Goal: Task Accomplishment & Management: Use online tool/utility

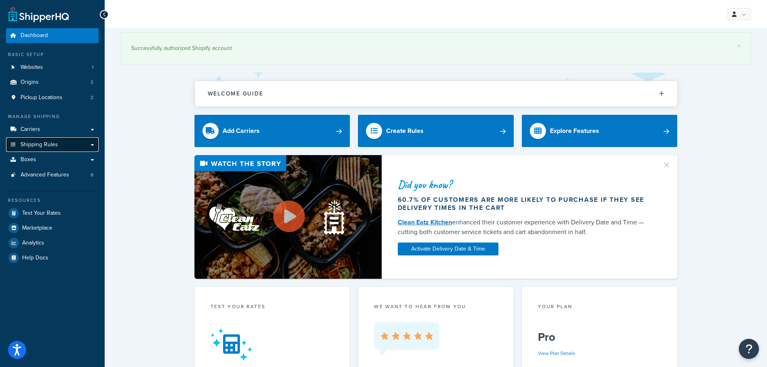
click at [55, 146] on span "Shipping Rules" at bounding box center [39, 144] width 37 height 7
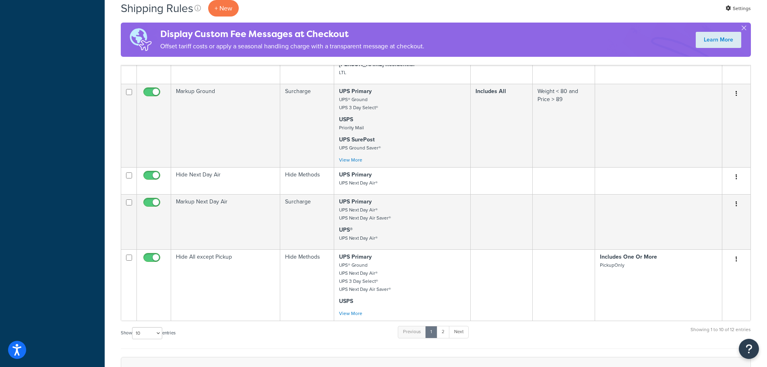
scroll to position [483, 0]
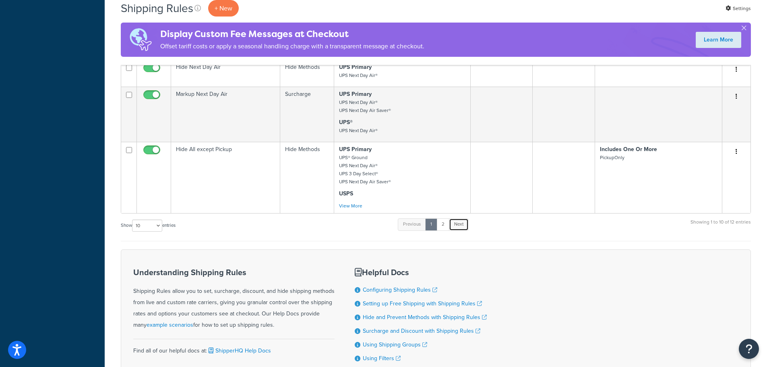
click at [465, 225] on link "Next" at bounding box center [459, 224] width 20 height 12
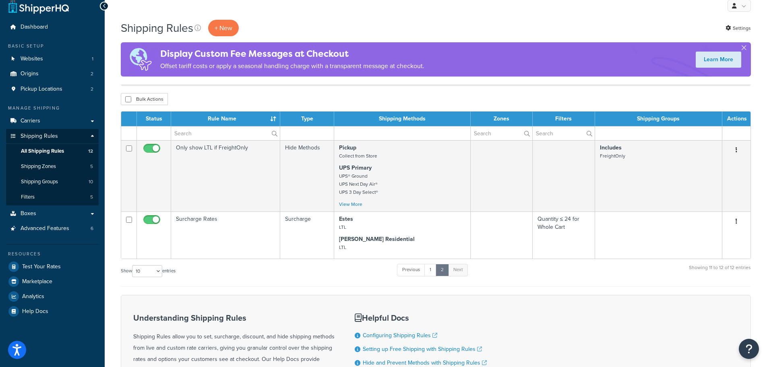
scroll to position [0, 0]
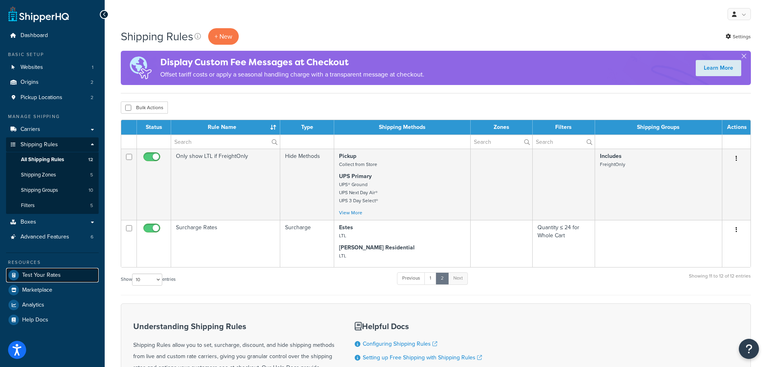
click at [49, 272] on span "Test Your Rates" at bounding box center [41, 275] width 39 height 7
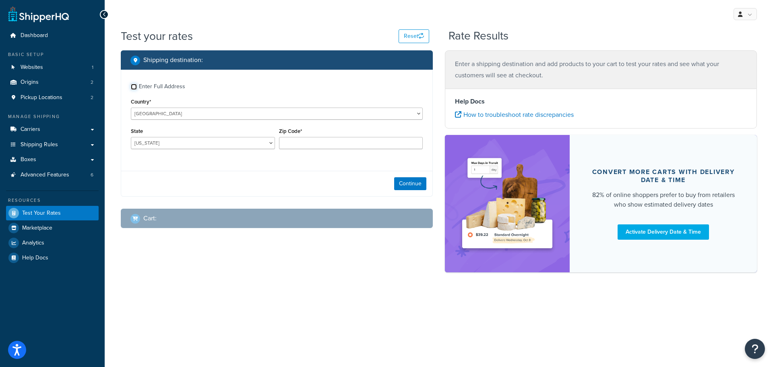
click at [133, 87] on input "Enter Full Address" at bounding box center [134, 87] width 6 height 6
checkbox input "true"
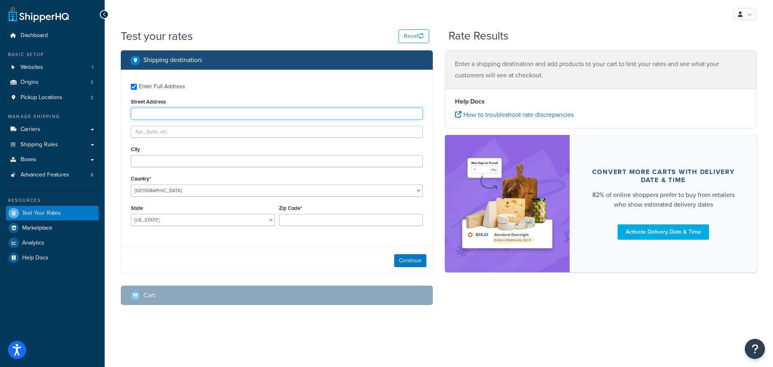
click at [168, 111] on input "Street Address" at bounding box center [277, 113] width 292 height 12
type input "57 observer street"
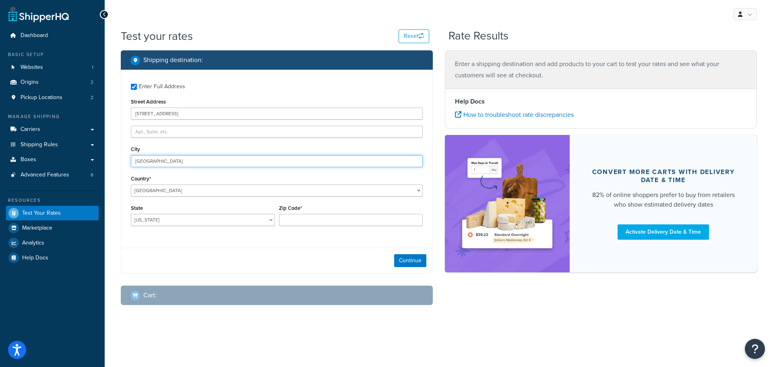
type input "Springfield"
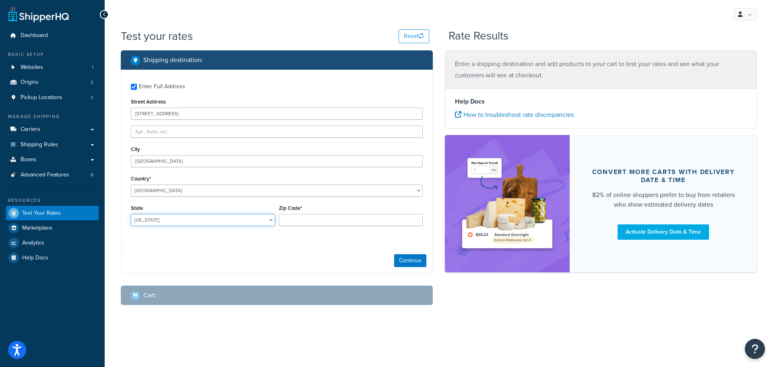
click at [189, 221] on select "Alabama Alaska American Samoa Arizona Arkansas Armed Forces Americas Armed Forc…" at bounding box center [203, 220] width 144 height 12
select select "MA"
click at [131, 214] on select "Alabama Alaska American Samoa Arizona Arkansas Armed Forces Americas Armed Forc…" at bounding box center [203, 220] width 144 height 12
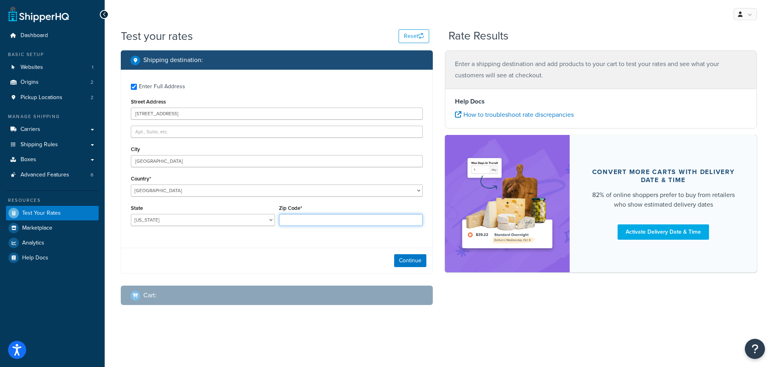
click at [312, 214] on input "Zip Code*" at bounding box center [351, 220] width 144 height 12
type input "01104"
click at [415, 262] on button "Continue" at bounding box center [410, 260] width 32 height 13
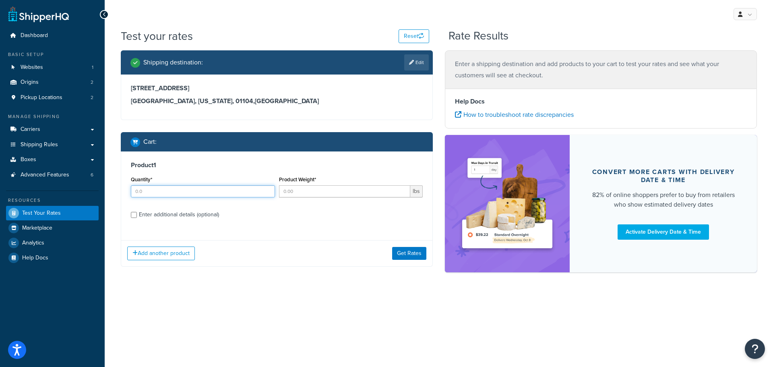
click at [233, 193] on input "Quantity*" at bounding box center [203, 191] width 144 height 12
type input "6"
click at [303, 191] on input "Product Weight*" at bounding box center [345, 191] width 132 height 12
type input "67"
click at [172, 218] on div "Enter additional details (optional)" at bounding box center [179, 214] width 80 height 11
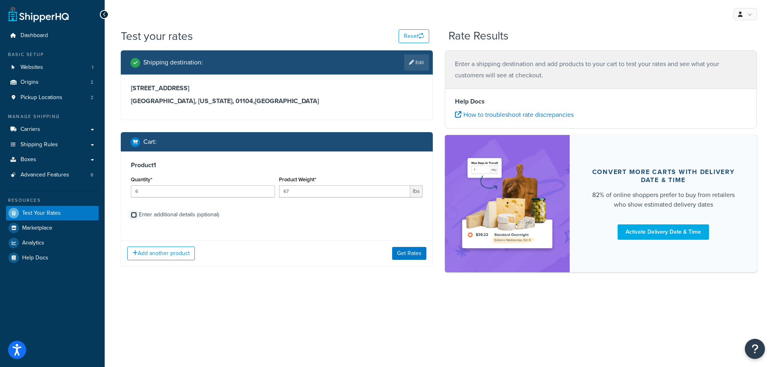
click at [137, 218] on input "Enter additional details (optional)" at bounding box center [134, 215] width 6 height 6
checkbox input "true"
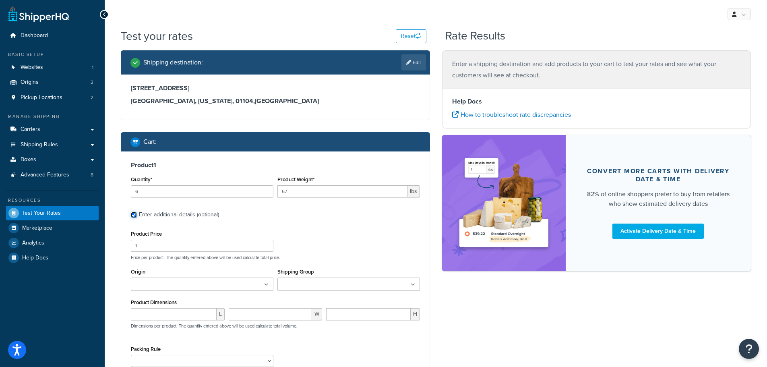
scroll to position [54, 0]
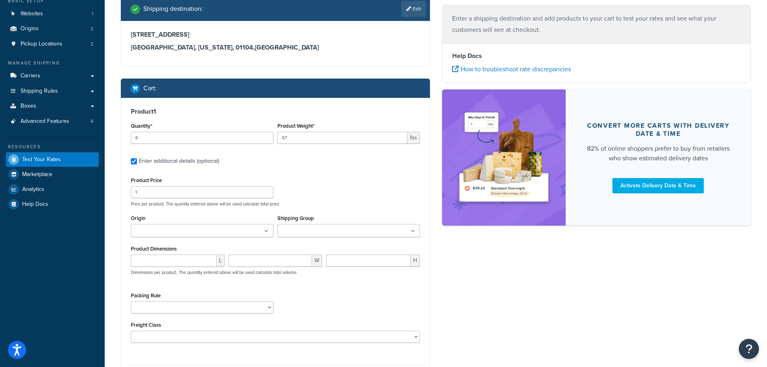
click at [179, 231] on input "Origin" at bounding box center [168, 231] width 71 height 9
click at [261, 175] on div "Product Price 1" at bounding box center [202, 186] width 142 height 23
click at [218, 226] on ul at bounding box center [202, 230] width 142 height 13
click at [289, 193] on div "Product Price 1 Price per product. The quantity entered above will be used calc…" at bounding box center [275, 191] width 293 height 32
click at [310, 227] on input "Shipping Group" at bounding box center [315, 231] width 71 height 9
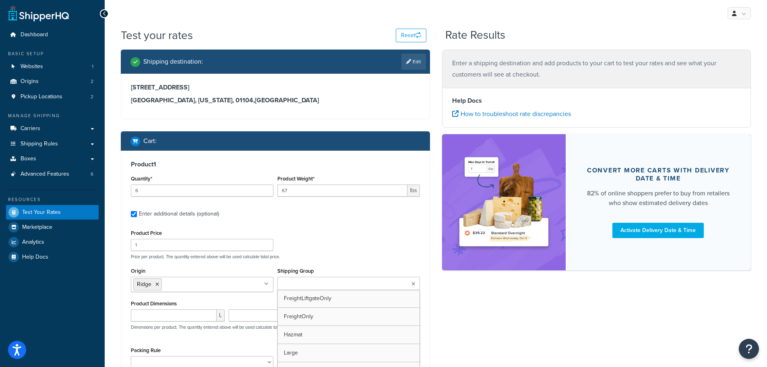
scroll to position [0, 0]
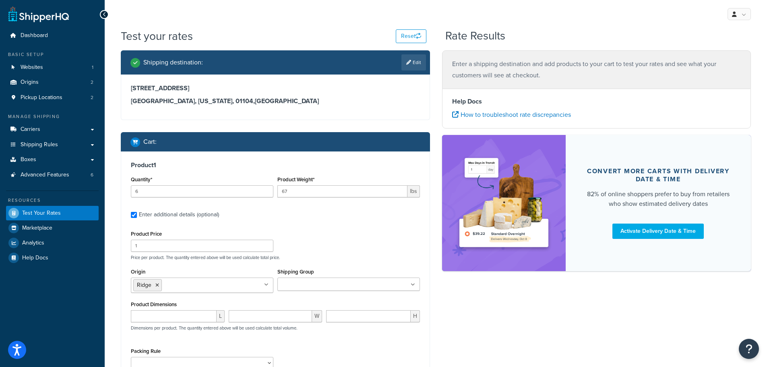
click at [326, 240] on div "Product Price 1 Price per product. The quantity entered above will be used calc…" at bounding box center [275, 244] width 293 height 32
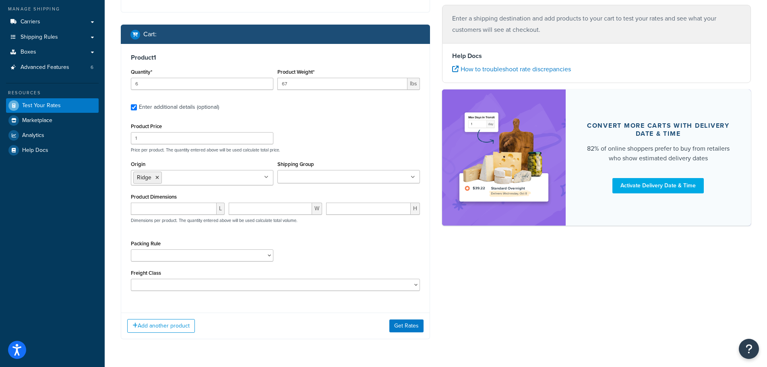
click at [326, 172] on ul at bounding box center [348, 176] width 142 height 13
click at [328, 143] on div "Product Price 1 Price per product. The quantity entered above will be used calc…" at bounding box center [275, 137] width 293 height 32
click at [183, 208] on input "number" at bounding box center [174, 208] width 86 height 12
type input "48"
click at [239, 210] on input "number" at bounding box center [271, 208] width 84 height 12
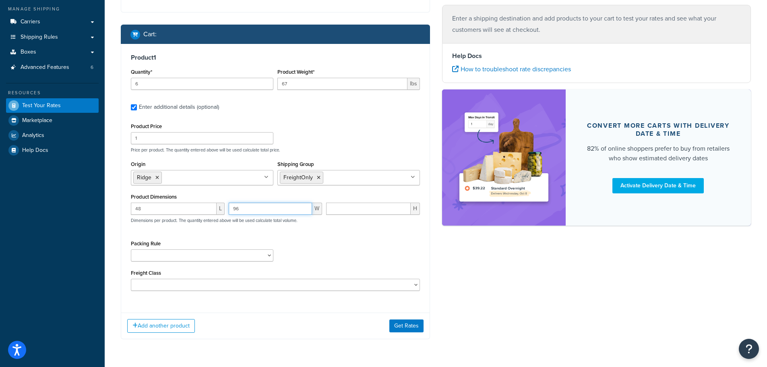
type input "96"
click at [350, 208] on input "number" at bounding box center [368, 208] width 85 height 12
type input ".5"
click at [336, 242] on div "Packing Rule NoDims Box Pack Separately Split SKUs" at bounding box center [275, 252] width 293 height 29
click at [243, 257] on select "NoDims Box Pack Separately Split SKUs" at bounding box center [202, 255] width 142 height 12
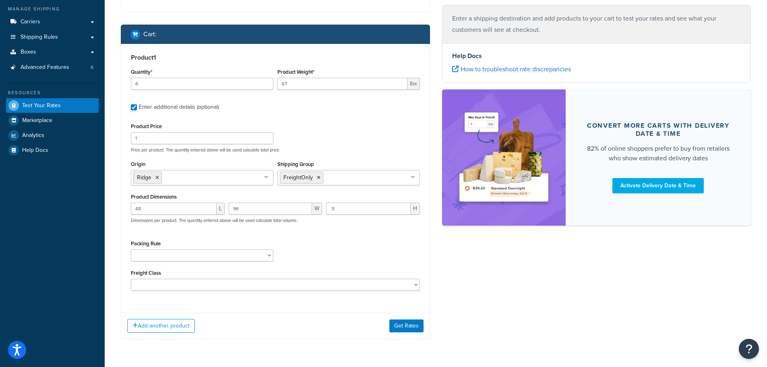
click at [292, 248] on div "Packing Rule NoDims Box Pack Separately Split SKUs" at bounding box center [275, 252] width 293 height 29
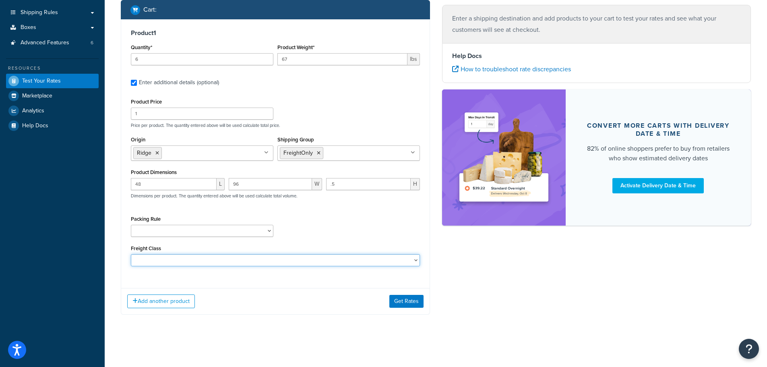
click at [272, 261] on select "50 55 60 65 70 77.5 85 92.5 100 110 125 150 175 200 250 300 400 500" at bounding box center [275, 260] width 289 height 12
click at [266, 276] on div "Product 1 Quantity* 6 Product Weight* 67 lbs Enter additional details (optional…" at bounding box center [275, 150] width 308 height 262
click at [408, 296] on button "Get Rates" at bounding box center [406, 301] width 34 height 13
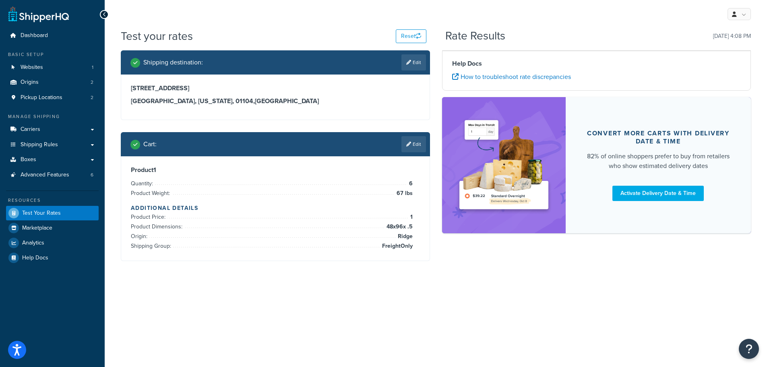
scroll to position [0, 0]
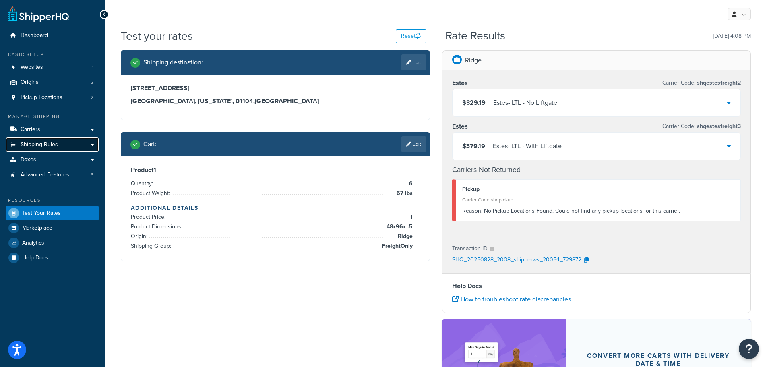
click at [96, 145] on link "Shipping Rules" at bounding box center [52, 144] width 93 height 15
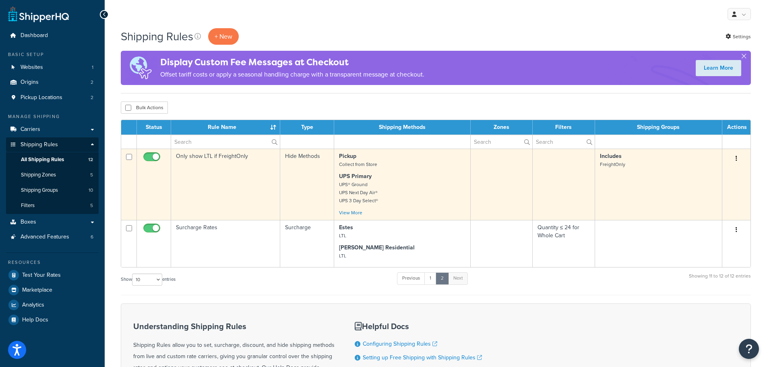
scroll to position [54, 0]
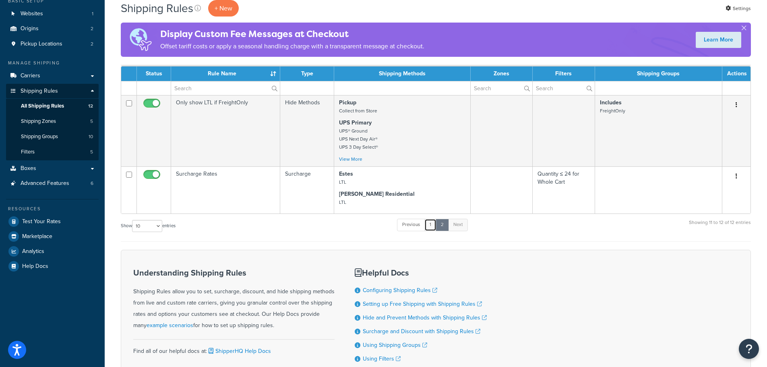
click at [433, 226] on link "1" at bounding box center [430, 225] width 12 height 12
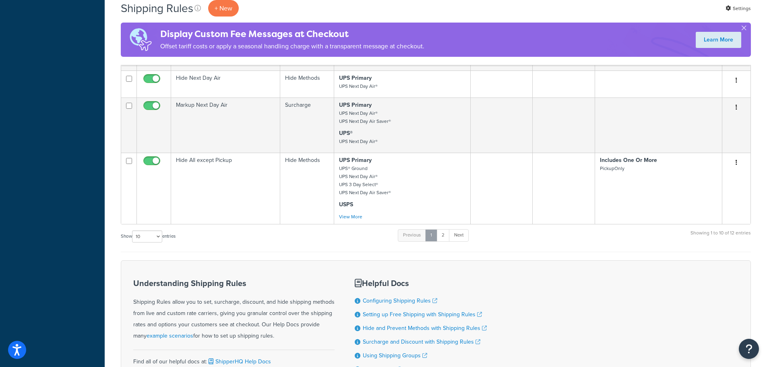
scroll to position [471, 0]
click at [446, 241] on link "2" at bounding box center [442, 236] width 13 height 12
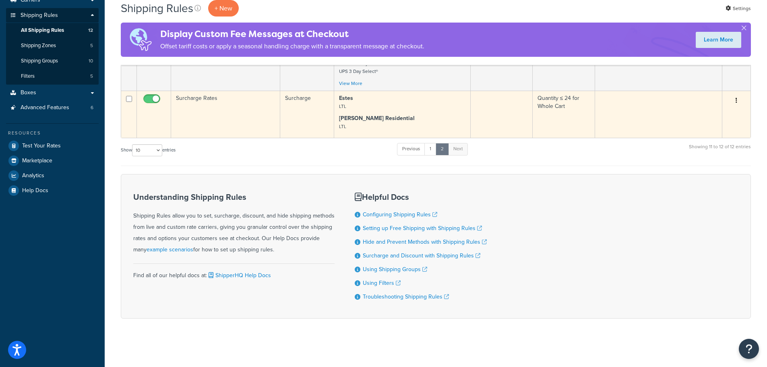
click at [237, 120] on td "Surcharge Rates" at bounding box center [225, 114] width 109 height 47
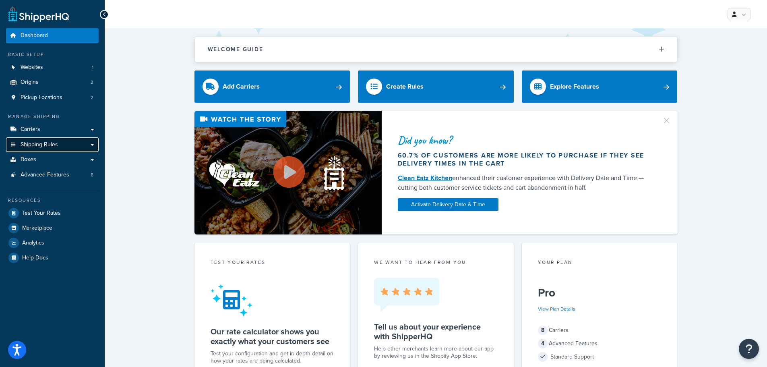
click at [48, 145] on span "Shipping Rules" at bounding box center [39, 144] width 37 height 7
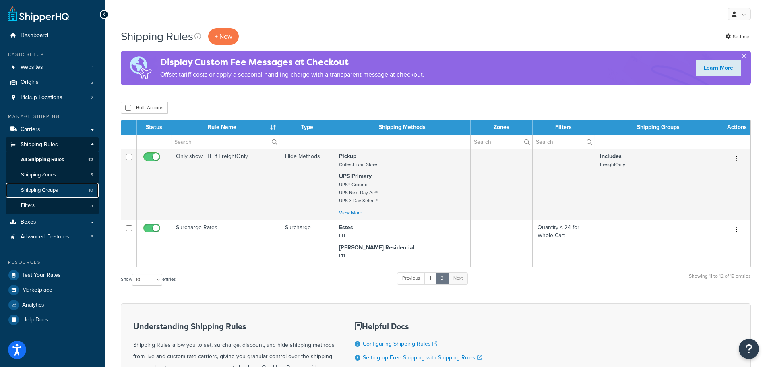
click at [47, 188] on span "Shipping Groups" at bounding box center [39, 190] width 37 height 7
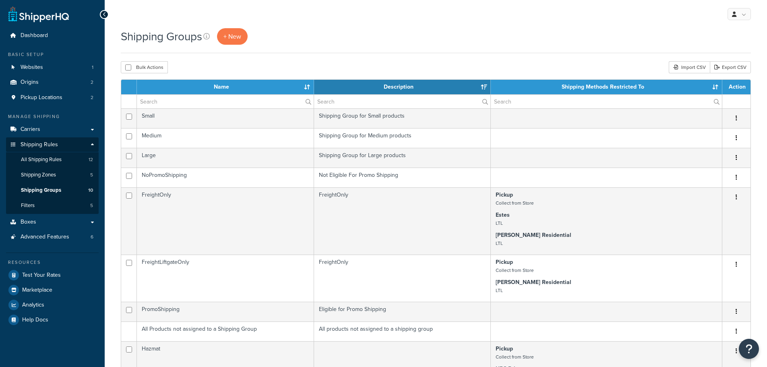
select select "15"
click at [54, 273] on span "Test Your Rates" at bounding box center [41, 275] width 39 height 7
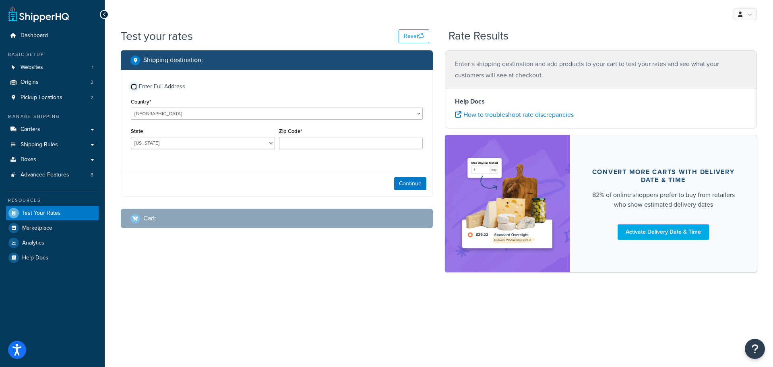
click at [133, 85] on input "Enter Full Address" at bounding box center [134, 87] width 6 height 6
checkbox input "true"
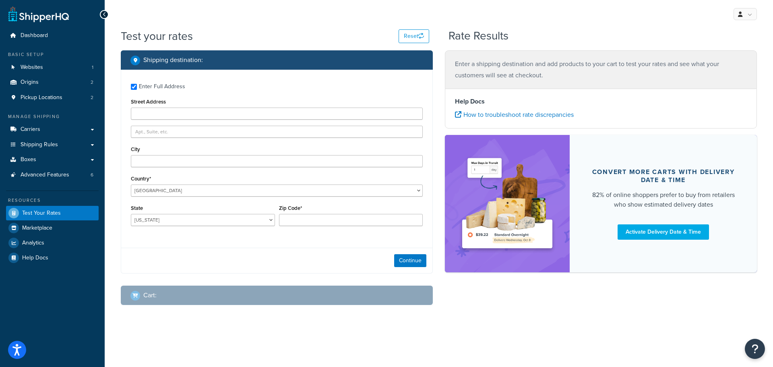
click at [186, 106] on div "Street Address" at bounding box center [277, 107] width 292 height 23
click at [180, 112] on input "Street Address" at bounding box center [277, 113] width 292 height 12
type input "[STREET_ADDRESS]"
type input "[GEOGRAPHIC_DATA]"
select select "MA"
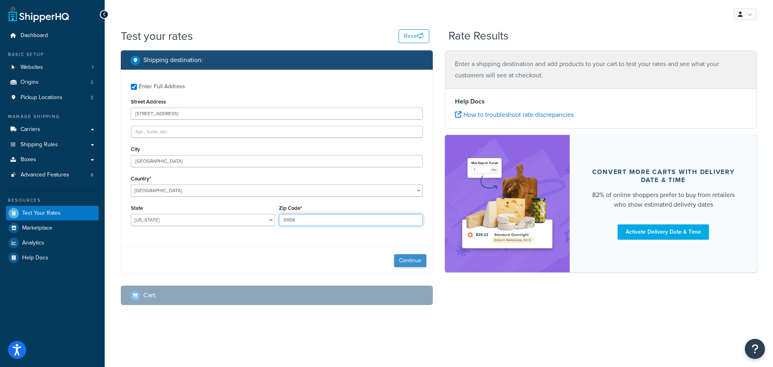
type input "01104"
click at [409, 260] on button "Continue" at bounding box center [410, 260] width 32 height 13
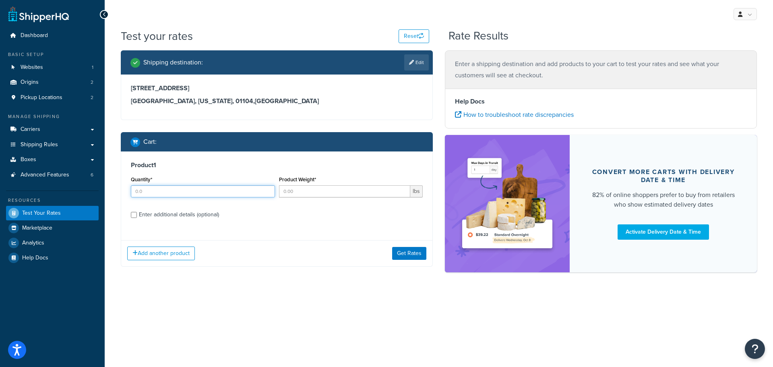
click at [241, 189] on input "Quantity*" at bounding box center [203, 191] width 144 height 12
type input "6"
click at [338, 192] on input "Product Weight*" at bounding box center [345, 191] width 132 height 12
type input "67"
click at [203, 218] on div "Enter additional details (optional)" at bounding box center [179, 214] width 80 height 11
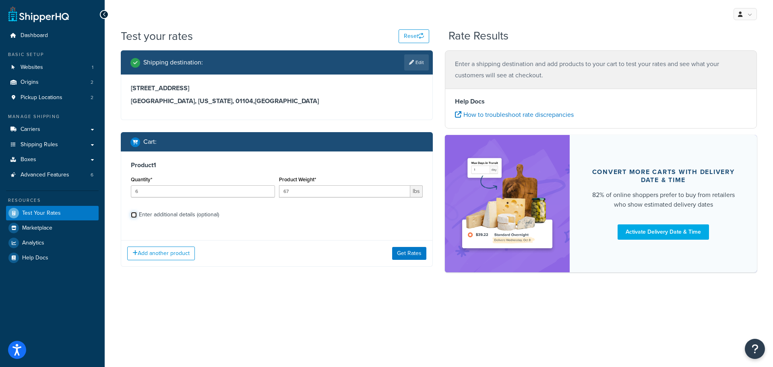
click at [137, 218] on input "Enter additional details (optional)" at bounding box center [134, 215] width 6 height 6
checkbox input "true"
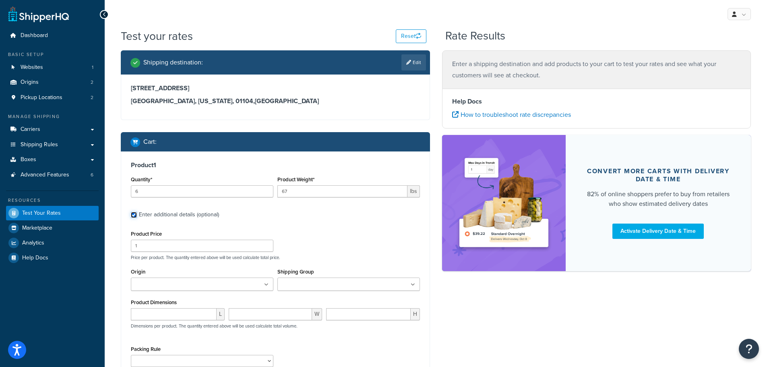
scroll to position [54, 0]
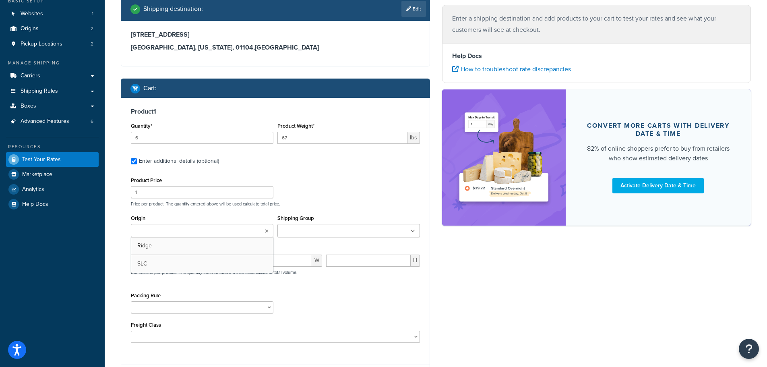
click at [267, 230] on icon at bounding box center [267, 231] width 4 height 5
drag, startPoint x: 221, startPoint y: 245, endPoint x: 248, endPoint y: 245, distance: 27.4
click at [317, 228] on input "Shipping Group" at bounding box center [315, 231] width 71 height 9
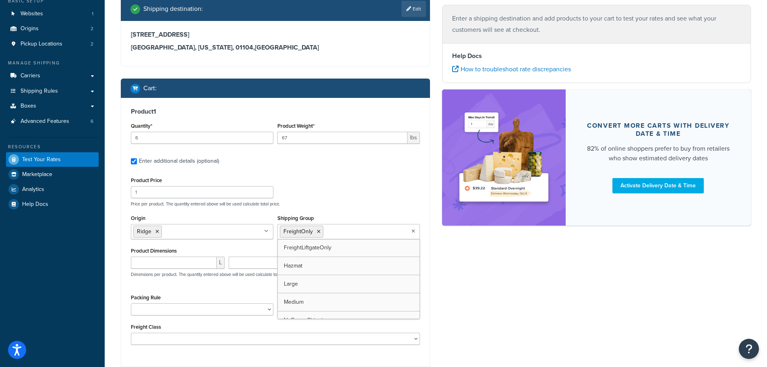
click at [286, 194] on div "Product Price 1 Price per product. The quantity entered above will be used calc…" at bounding box center [275, 191] width 293 height 32
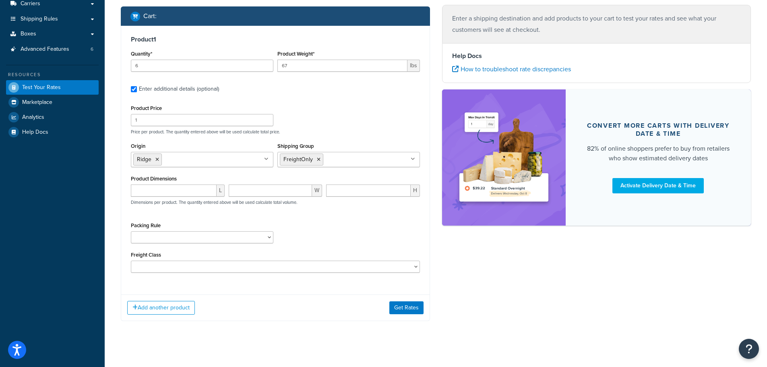
scroll to position [133, 0]
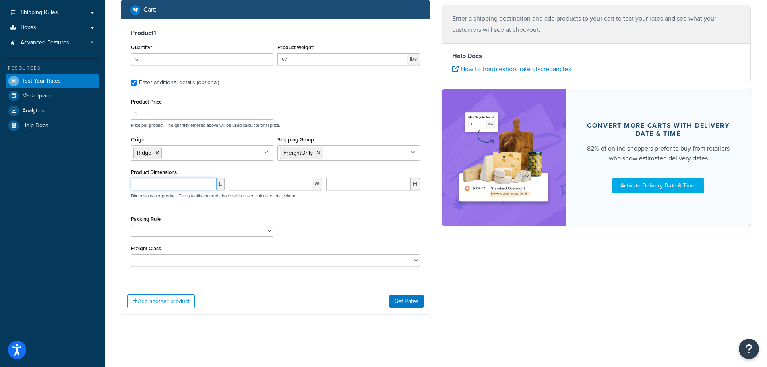
click at [166, 179] on input "number" at bounding box center [174, 184] width 86 height 12
type input "48"
type input "96"
type input ".5"
click at [211, 231] on select "NoDims Box Pack Separately Split SKUs" at bounding box center [202, 231] width 142 height 12
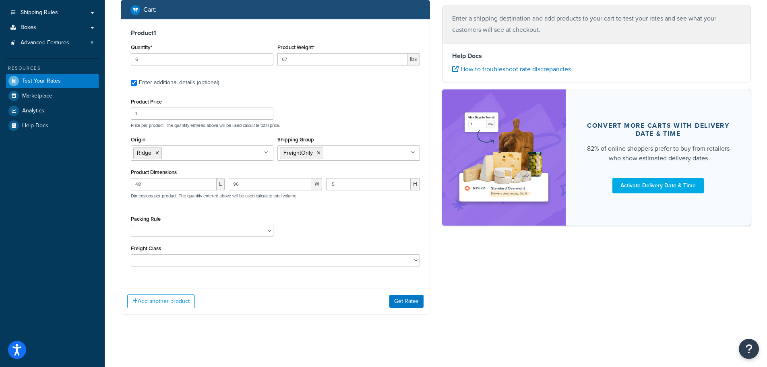
click at [312, 230] on div "Packing Rule NoDims Box Pack Separately Split SKUs" at bounding box center [275, 227] width 293 height 29
click at [256, 257] on select "50 55 60 65 70 77.5 85 92.5 100 110 125 150 175 200 250 300 400 500" at bounding box center [275, 260] width 289 height 12
click at [268, 293] on div "Add another product Get Rates" at bounding box center [275, 301] width 308 height 26
click at [400, 300] on button "Get Rates" at bounding box center [406, 301] width 34 height 13
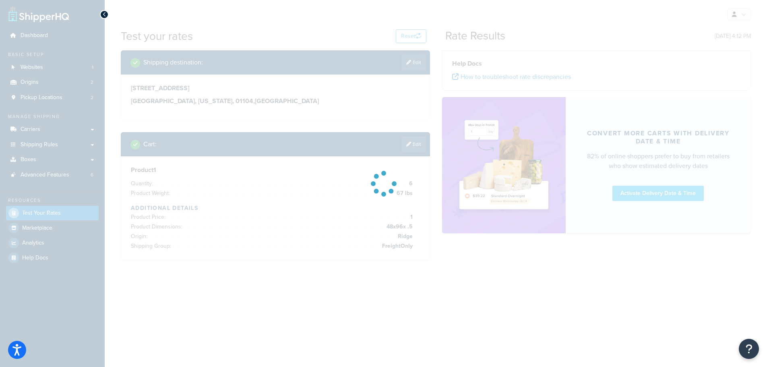
scroll to position [0, 0]
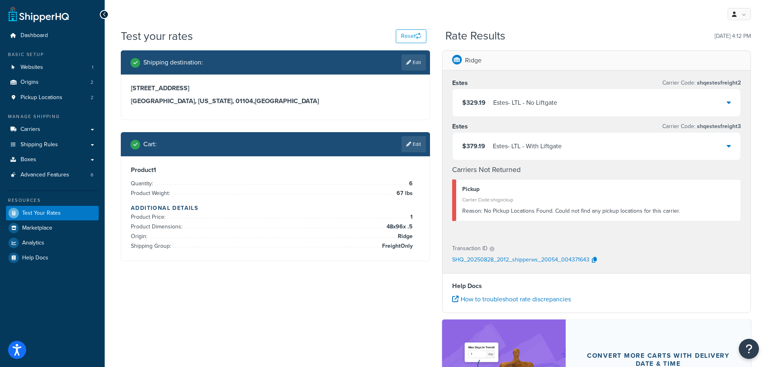
click at [731, 100] on div "$329.19 [PERSON_NAME] - LTL - No Liftgate" at bounding box center [596, 102] width 288 height 27
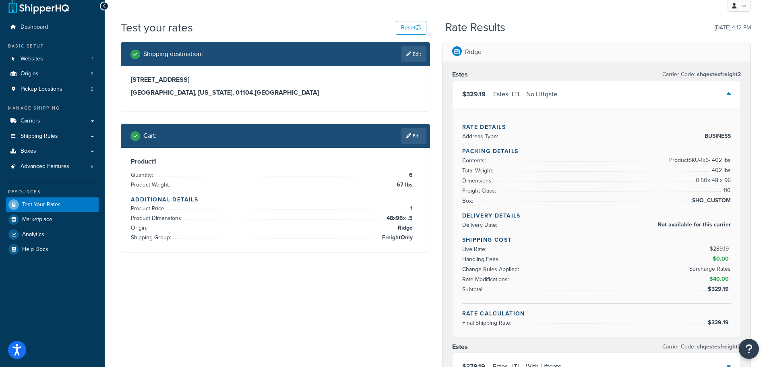
scroll to position [14, 0]
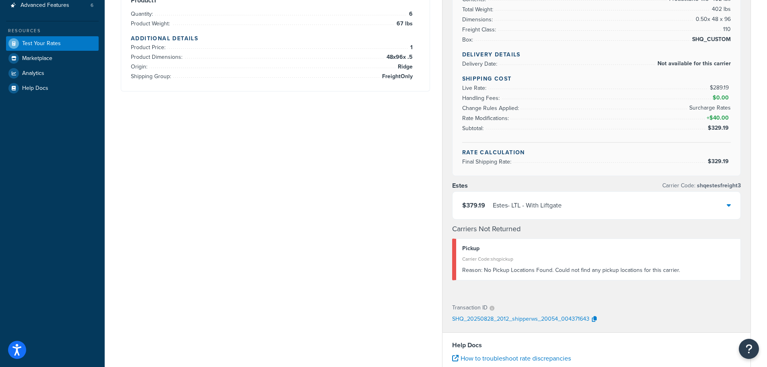
scroll to position [175, 0]
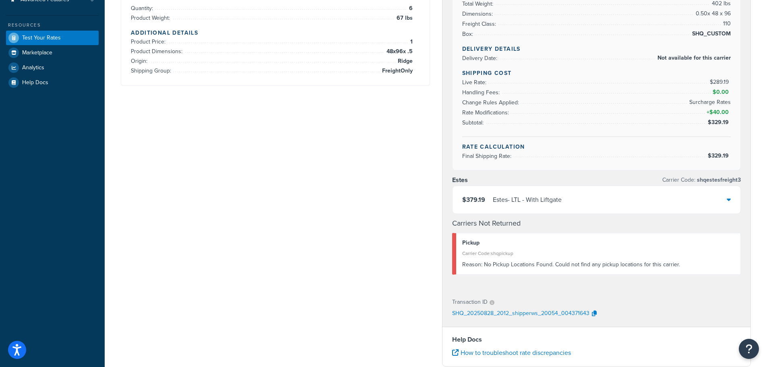
click at [727, 199] on icon at bounding box center [728, 199] width 4 height 6
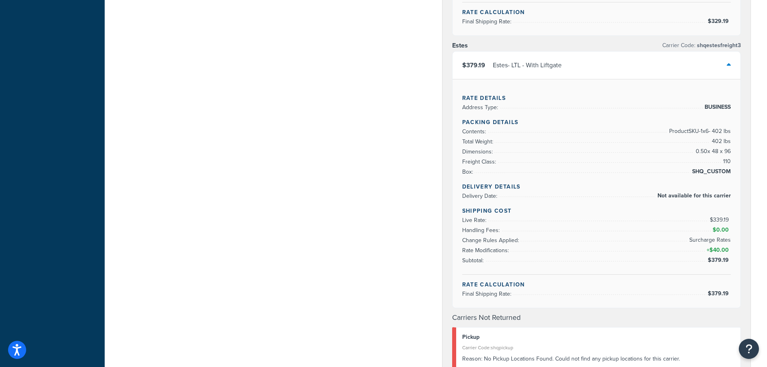
scroll to position [336, 0]
